Goal: Task Accomplishment & Management: Use online tool/utility

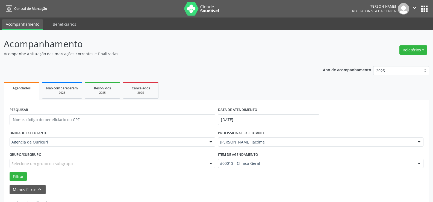
select select "7"
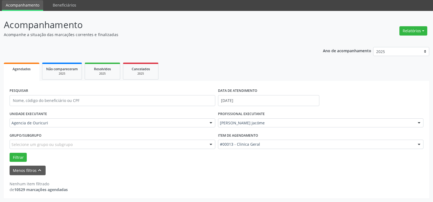
scroll to position [19, 0]
click at [284, 100] on input "[DATE]" at bounding box center [268, 100] width 101 height 11
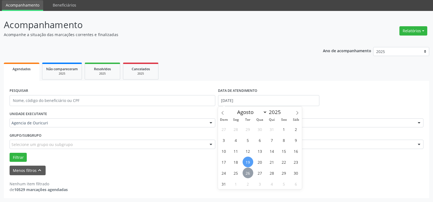
click at [250, 173] on span "26" at bounding box center [247, 172] width 11 height 11
click at [250, 173] on div "Menos filtros keyboard_arrow_up" at bounding box center [216, 170] width 416 height 10
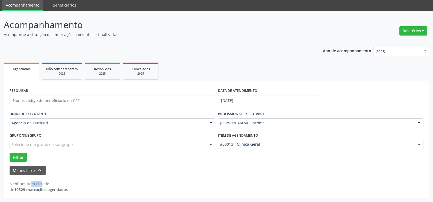
click at [419, 122] on div at bounding box center [419, 122] width 8 height 9
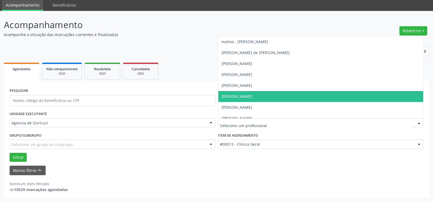
scroll to position [60, 0]
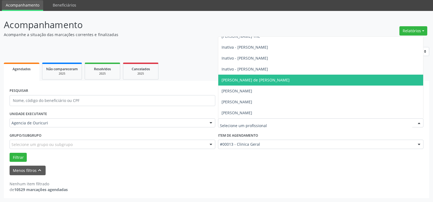
click at [252, 76] on span "[PERSON_NAME] de [PERSON_NAME]" at bounding box center [320, 80] width 205 height 11
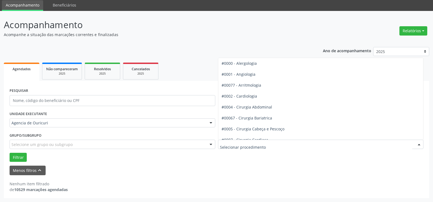
click at [420, 145] on div at bounding box center [419, 144] width 8 height 9
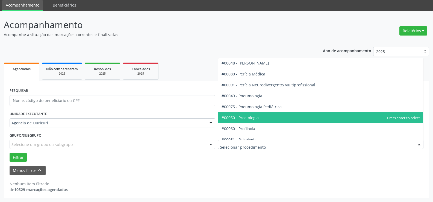
scroll to position [858, 0]
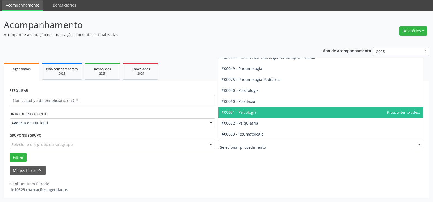
click at [256, 112] on span "#00051 - Psicologia" at bounding box center [320, 112] width 205 height 11
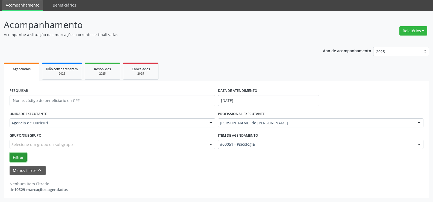
click at [18, 158] on button "Filtrar" at bounding box center [18, 157] width 17 height 9
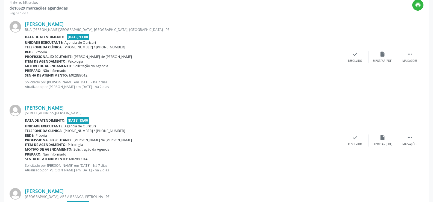
scroll to position [193, 0]
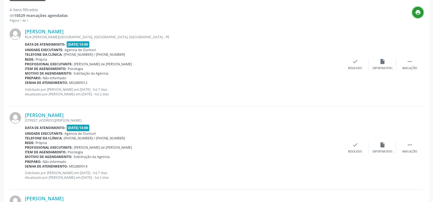
click at [418, 12] on icon "print" at bounding box center [418, 12] width 6 height 6
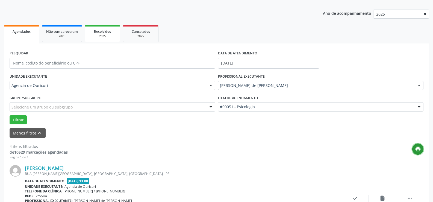
scroll to position [0, 0]
